Goal: Transaction & Acquisition: Purchase product/service

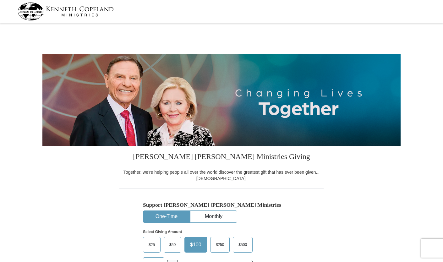
select select "[GEOGRAPHIC_DATA]"
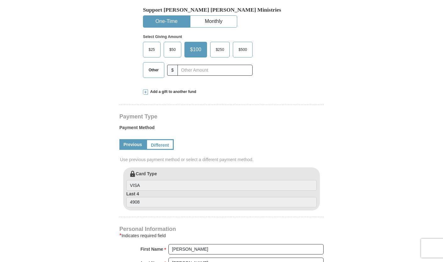
scroll to position [126, 0]
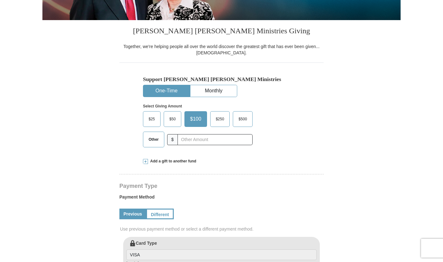
click at [241, 119] on span "$500" at bounding box center [242, 118] width 15 height 9
click at [0, 0] on input "$500" at bounding box center [0, 0] width 0 height 0
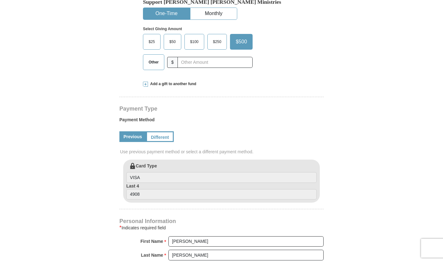
scroll to position [157, 0]
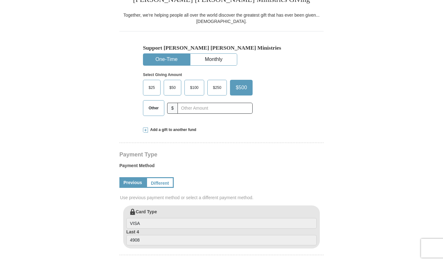
click at [144, 132] on span at bounding box center [145, 130] width 5 height 5
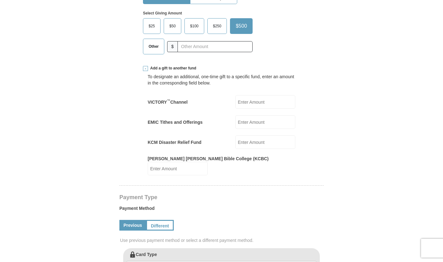
scroll to position [220, 0]
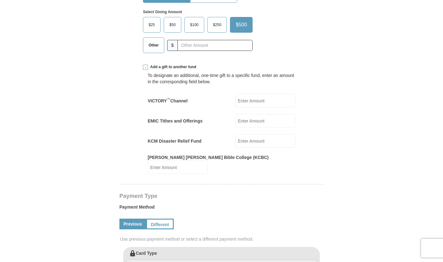
click at [277, 103] on input "VICTORY ™ Channel" at bounding box center [265, 101] width 60 height 14
click at [219, 27] on span "$250" at bounding box center [217, 24] width 15 height 9
click at [0, 0] on input "$250" at bounding box center [0, 0] width 0 height 0
click at [267, 99] on input "VICTORY ™ Channel" at bounding box center [265, 101] width 60 height 14
type input "250"
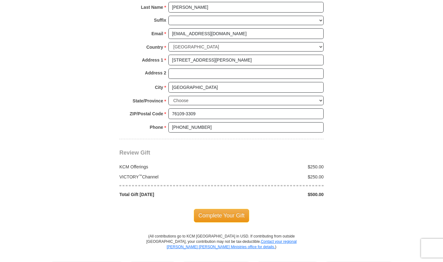
scroll to position [566, 0]
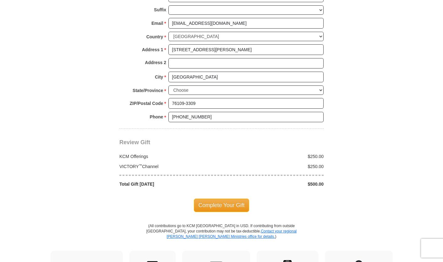
drag, startPoint x: 221, startPoint y: 201, endPoint x: 225, endPoint y: 201, distance: 3.5
click at [222, 201] on span "Complete Your Gift" at bounding box center [222, 205] width 56 height 13
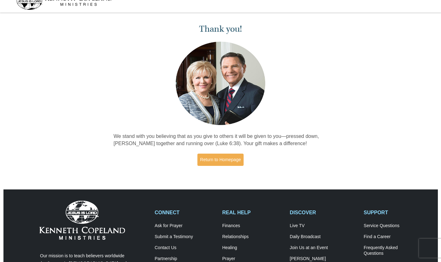
scroll to position [10, 0]
